Goal: Information Seeking & Learning: Compare options

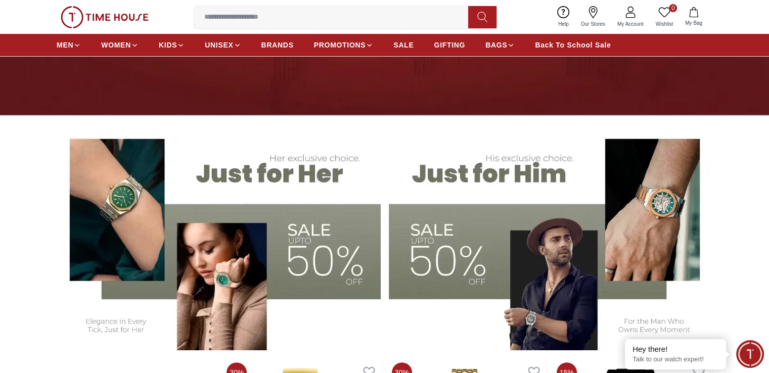
scroll to position [202, 0]
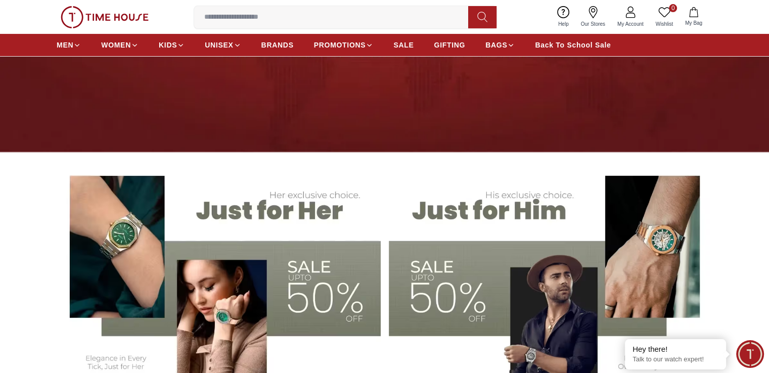
click at [659, 205] on img at bounding box center [551, 275] width 324 height 226
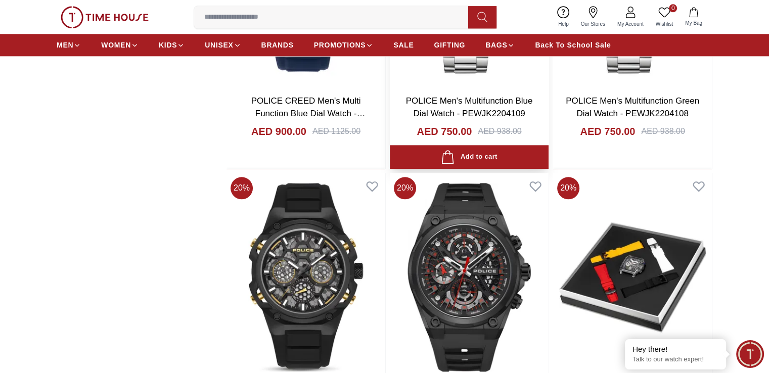
scroll to position [1163, 0]
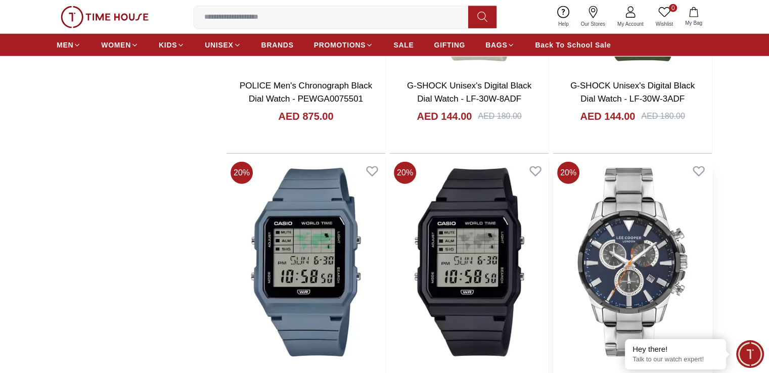
scroll to position [2681, 0]
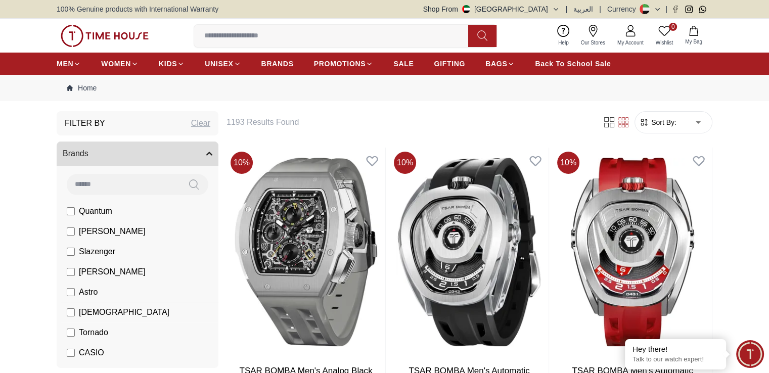
scroll to position [51, 0]
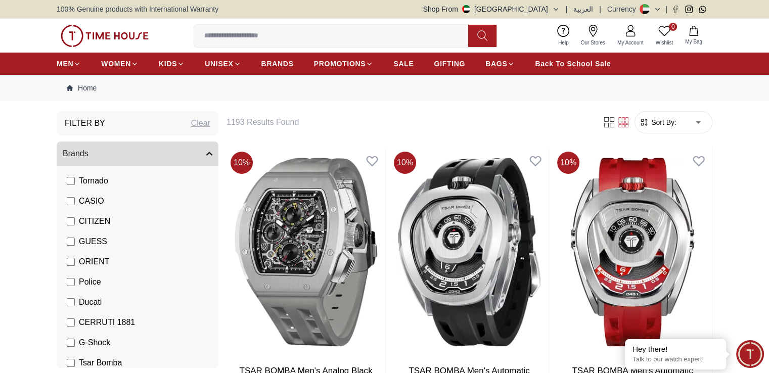
scroll to position [177, 0]
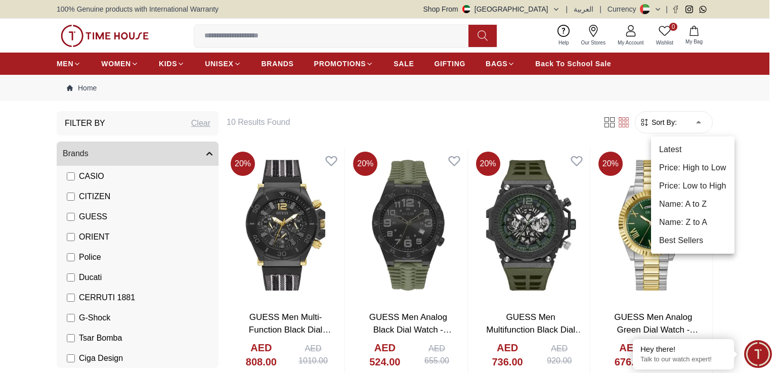
click at [700, 184] on li "Price: Low to High" at bounding box center [692, 186] width 83 height 18
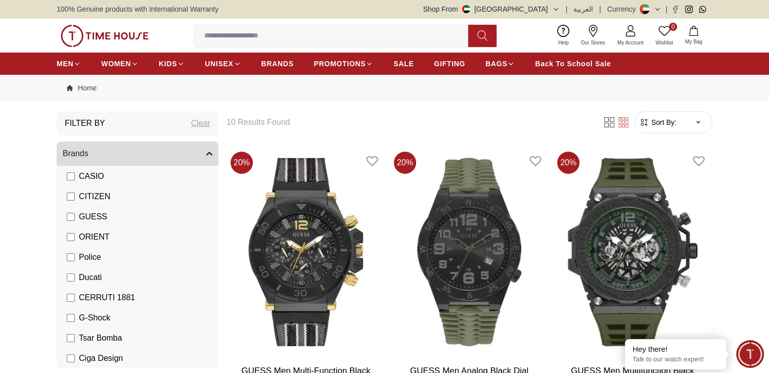
type input "*"
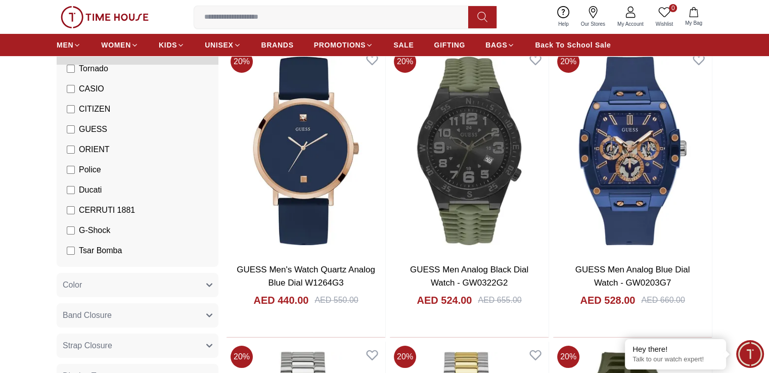
scroll to position [75, 0]
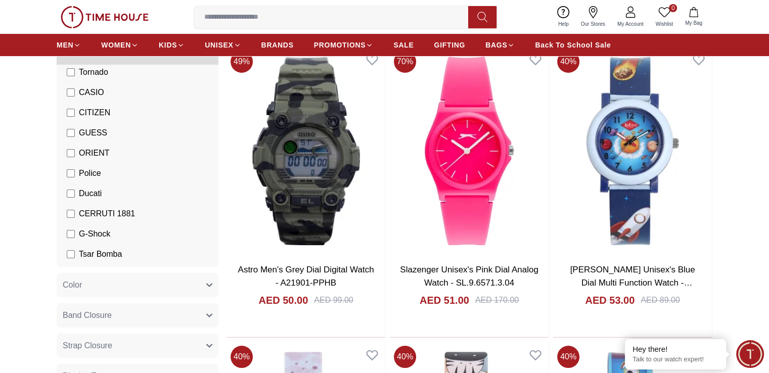
scroll to position [177, 0]
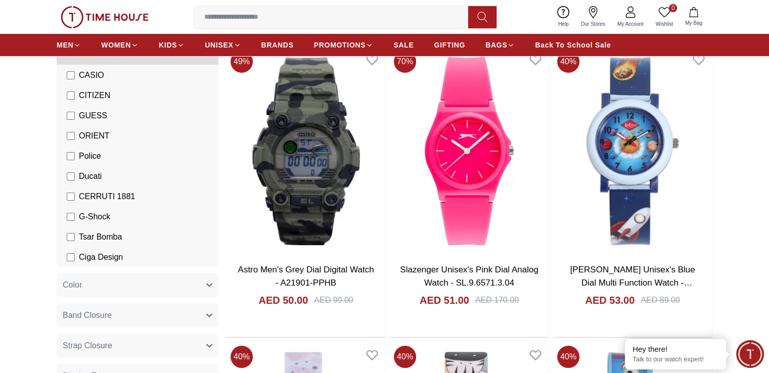
click at [89, 175] on span "Ducati" at bounding box center [90, 176] width 23 height 12
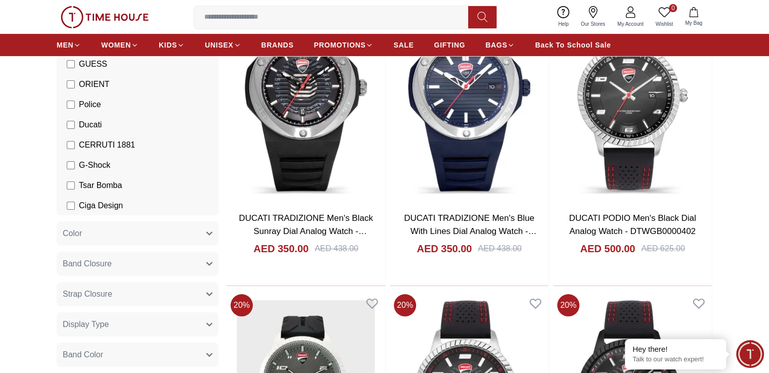
scroll to position [152, 0]
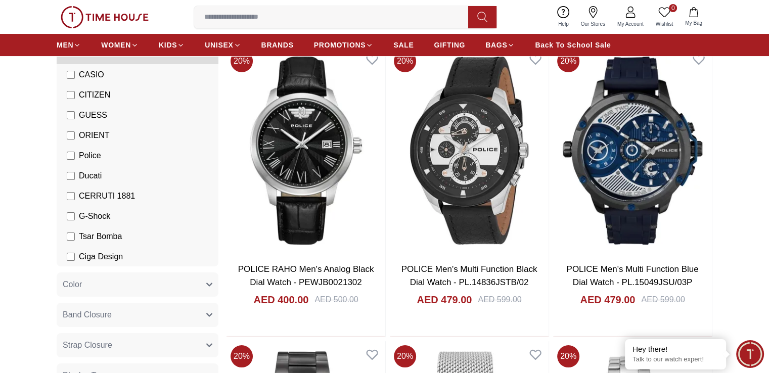
scroll to position [101, 0]
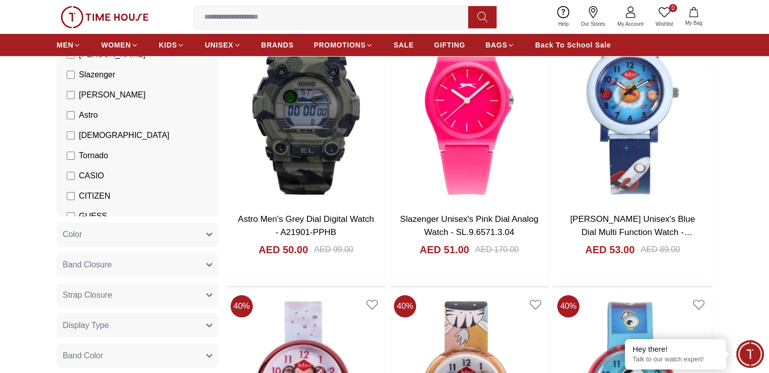
scroll to position [25, 0]
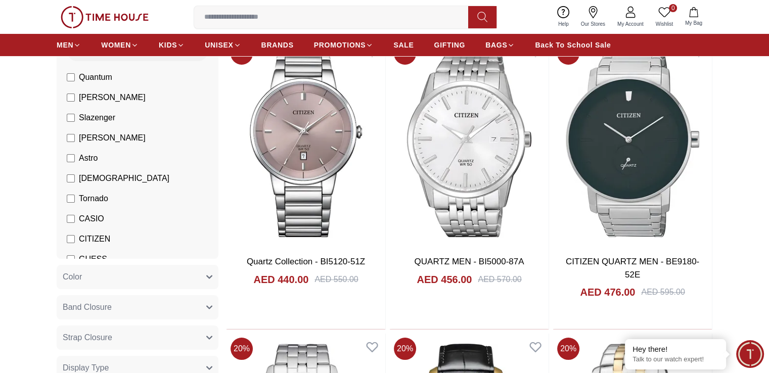
scroll to position [101, 0]
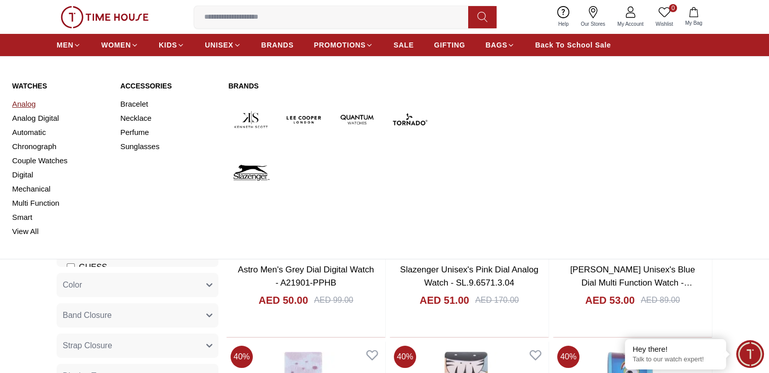
click at [24, 103] on link "Analog" at bounding box center [60, 104] width 96 height 14
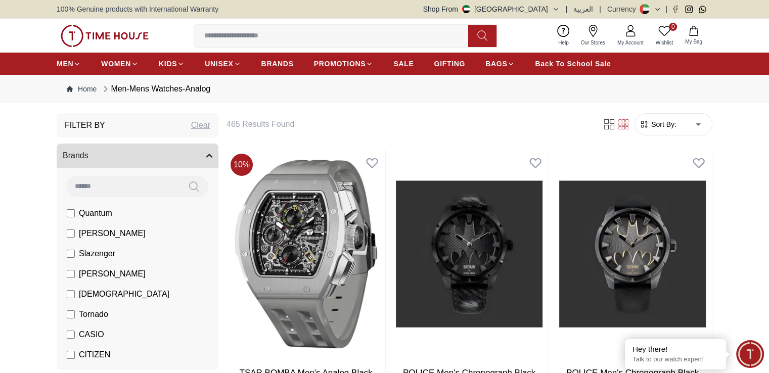
click at [673, 127] on span "Sort By:" at bounding box center [662, 124] width 27 height 10
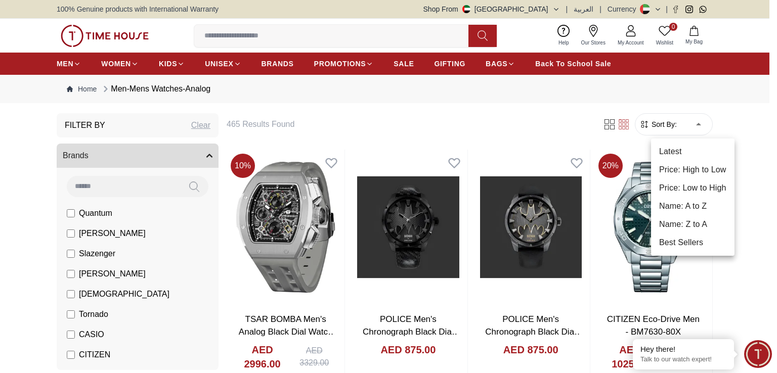
click at [704, 188] on li "Price: Low to High" at bounding box center [692, 188] width 83 height 18
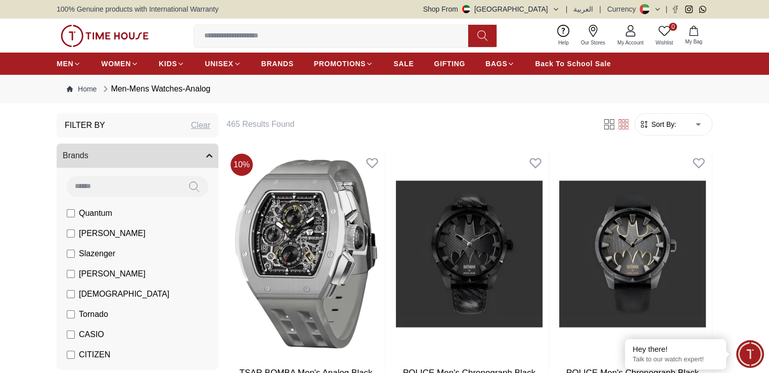
type input "*"
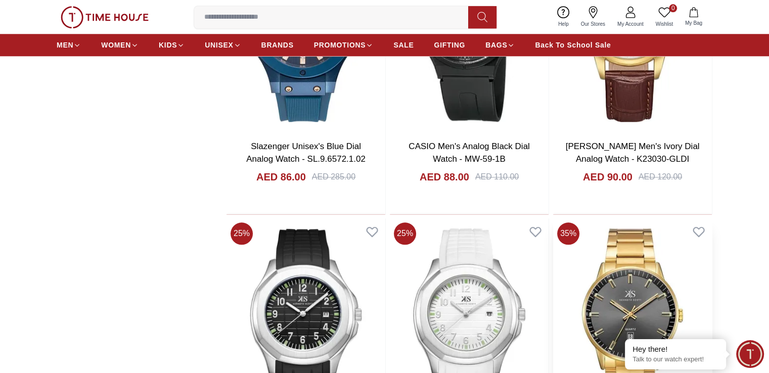
scroll to position [1214, 0]
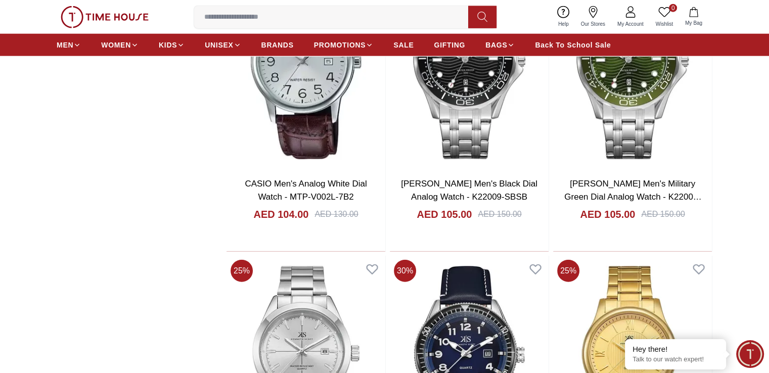
scroll to position [2541, 0]
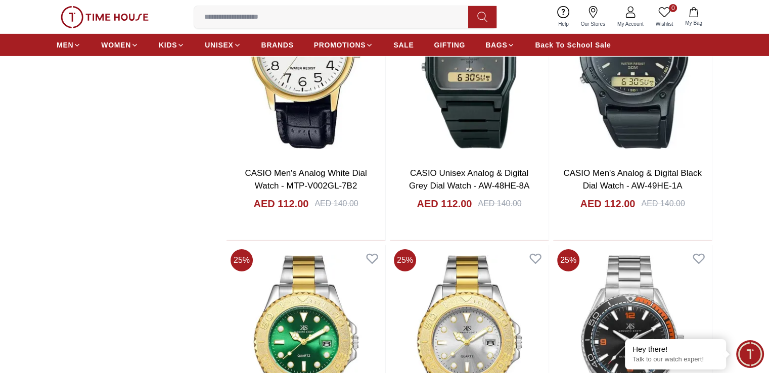
scroll to position [3452, 0]
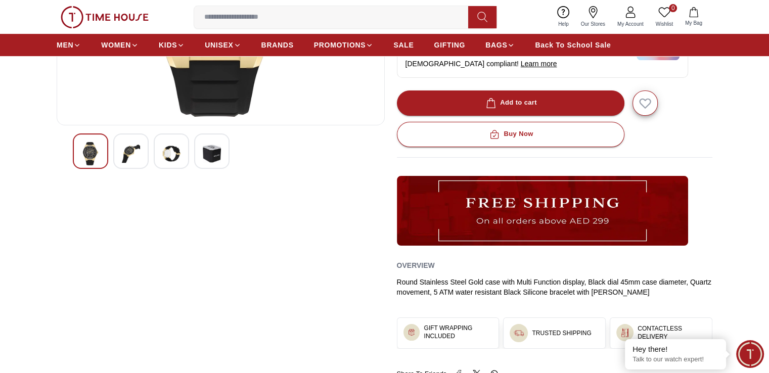
scroll to position [253, 0]
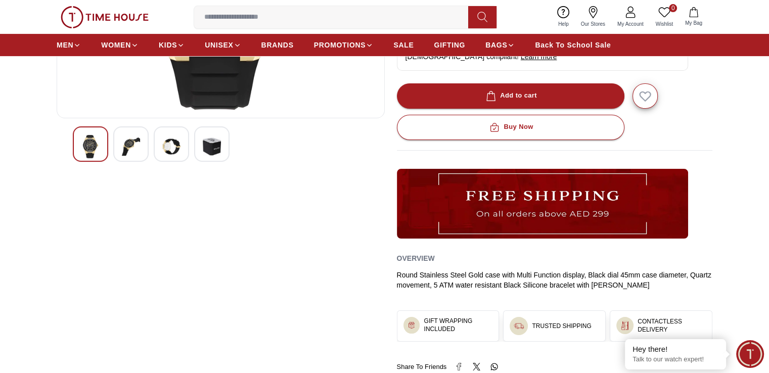
click at [124, 145] on img at bounding box center [131, 146] width 18 height 23
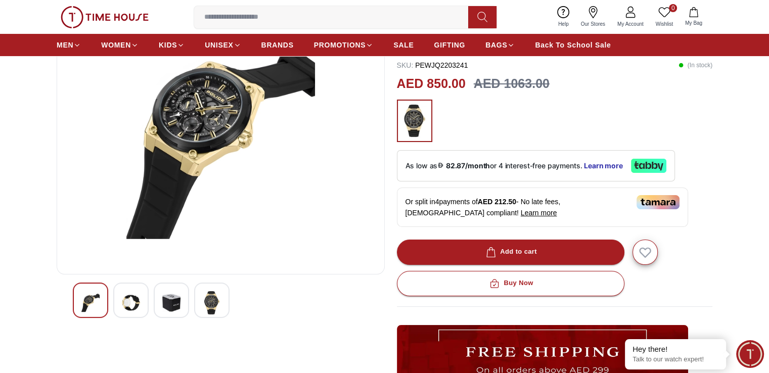
scroll to position [152, 0]
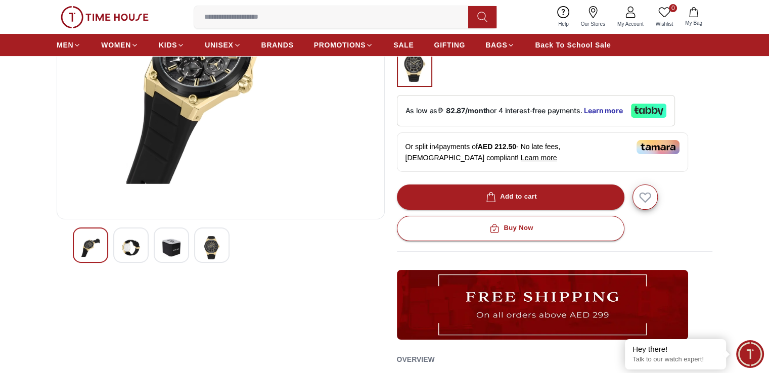
click at [177, 244] on img at bounding box center [171, 247] width 18 height 23
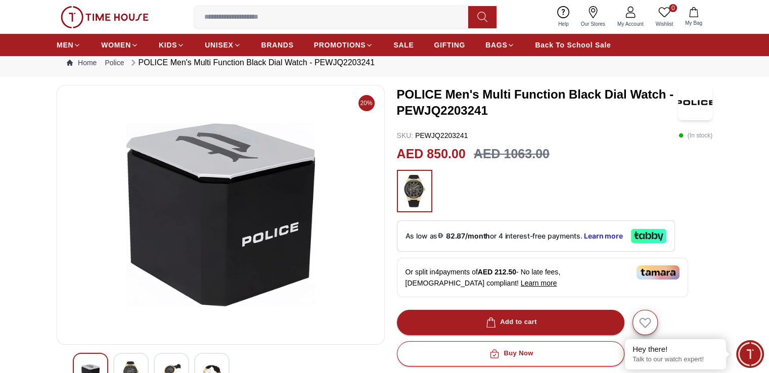
scroll to position [51, 0]
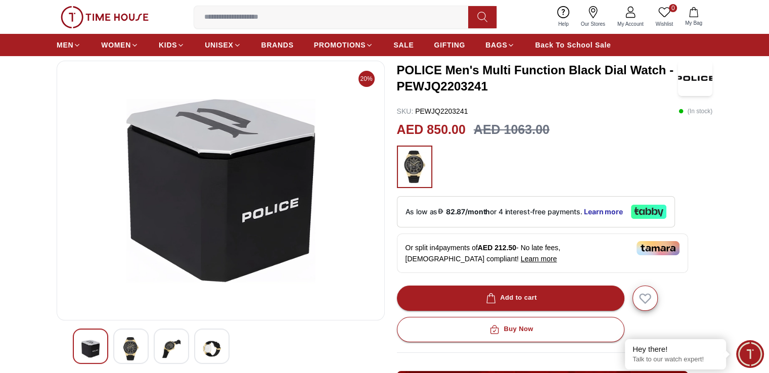
click at [212, 339] on img at bounding box center [212, 348] width 18 height 23
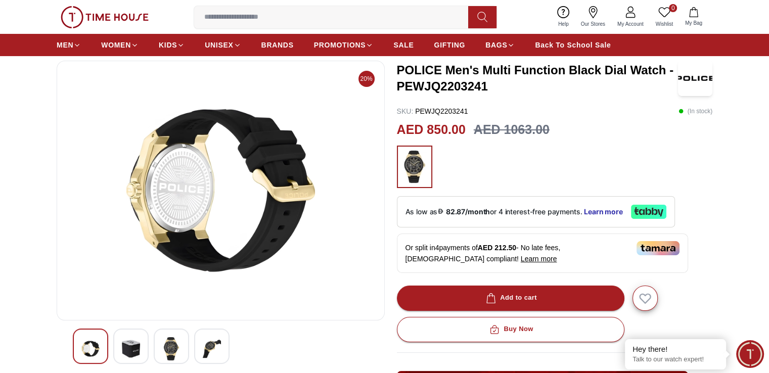
click at [97, 346] on img at bounding box center [90, 348] width 18 height 23
click at [92, 344] on img at bounding box center [90, 348] width 18 height 23
click at [123, 345] on img at bounding box center [131, 348] width 18 height 23
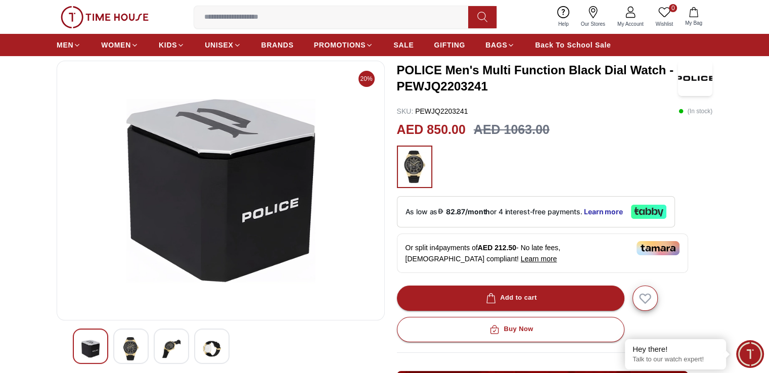
click at [176, 345] on img at bounding box center [171, 348] width 18 height 23
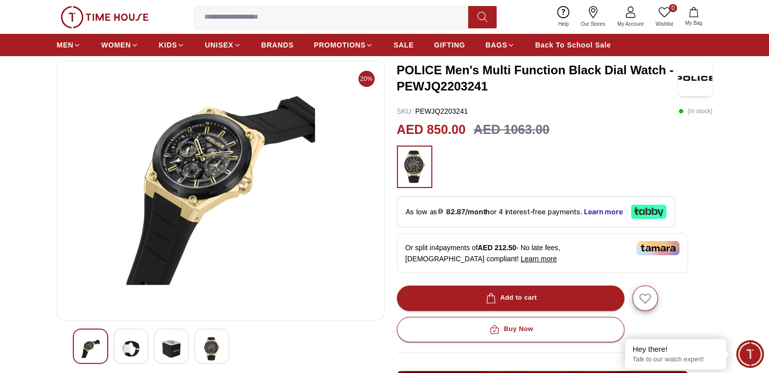
click at [216, 342] on img at bounding box center [212, 348] width 18 height 23
